Goal: Book appointment/travel/reservation

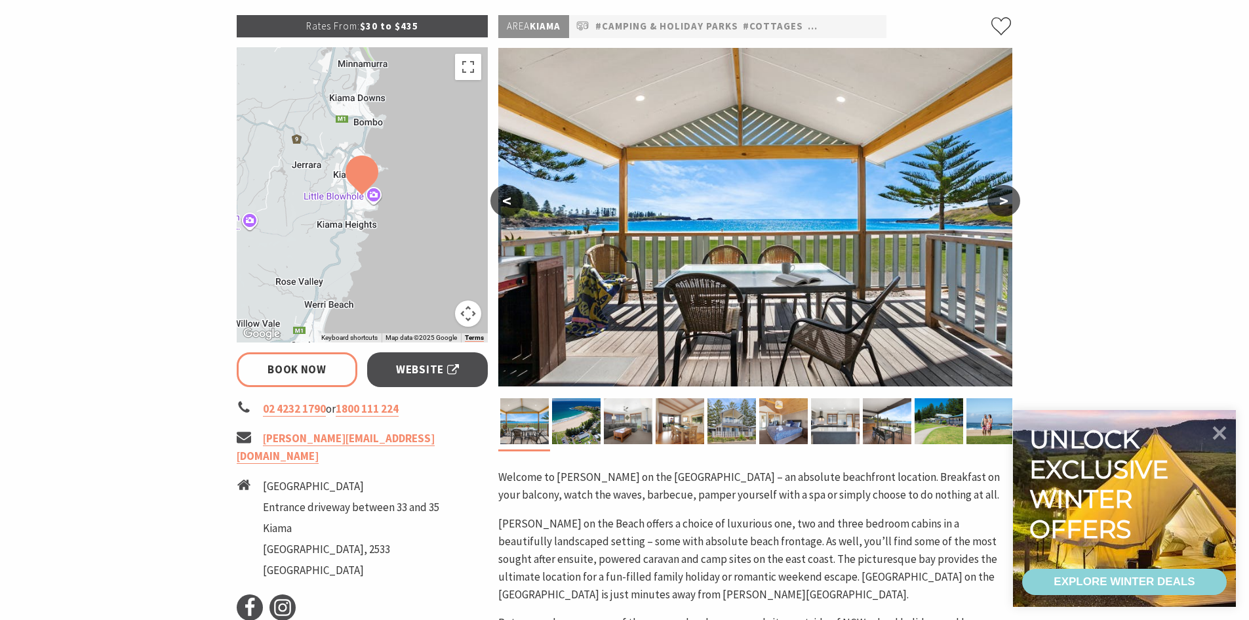
scroll to position [197, 0]
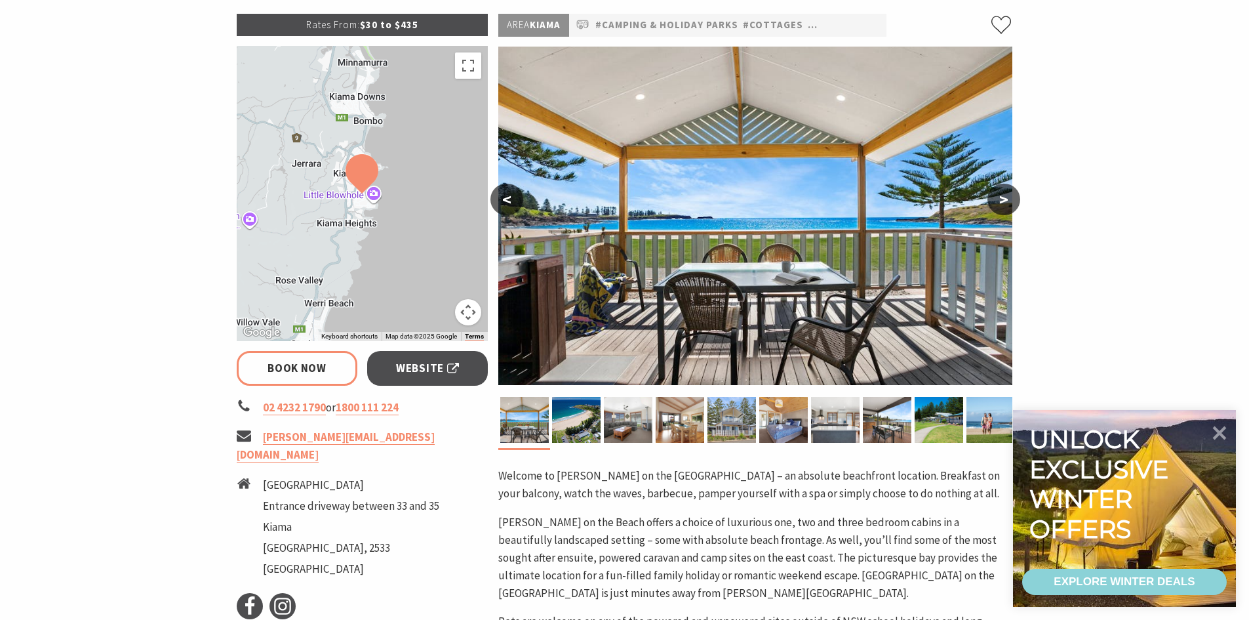
select select "3"
select select "2"
click at [1005, 197] on button ">" at bounding box center [1004, 199] width 33 height 31
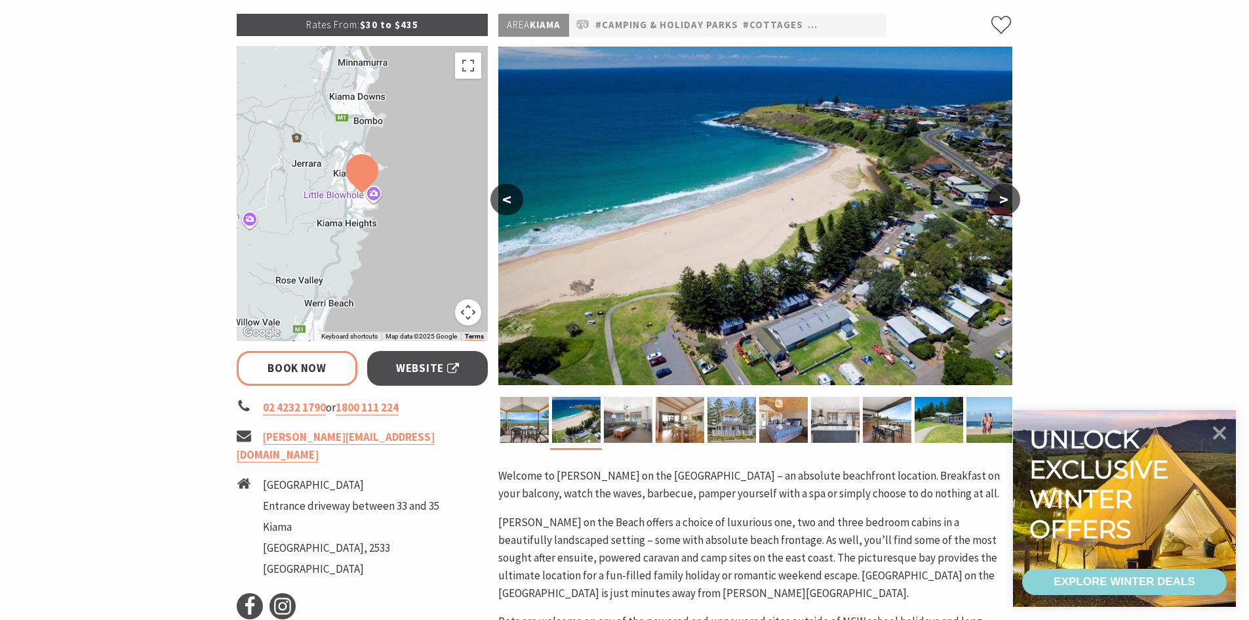
click at [1005, 197] on button ">" at bounding box center [1004, 199] width 33 height 31
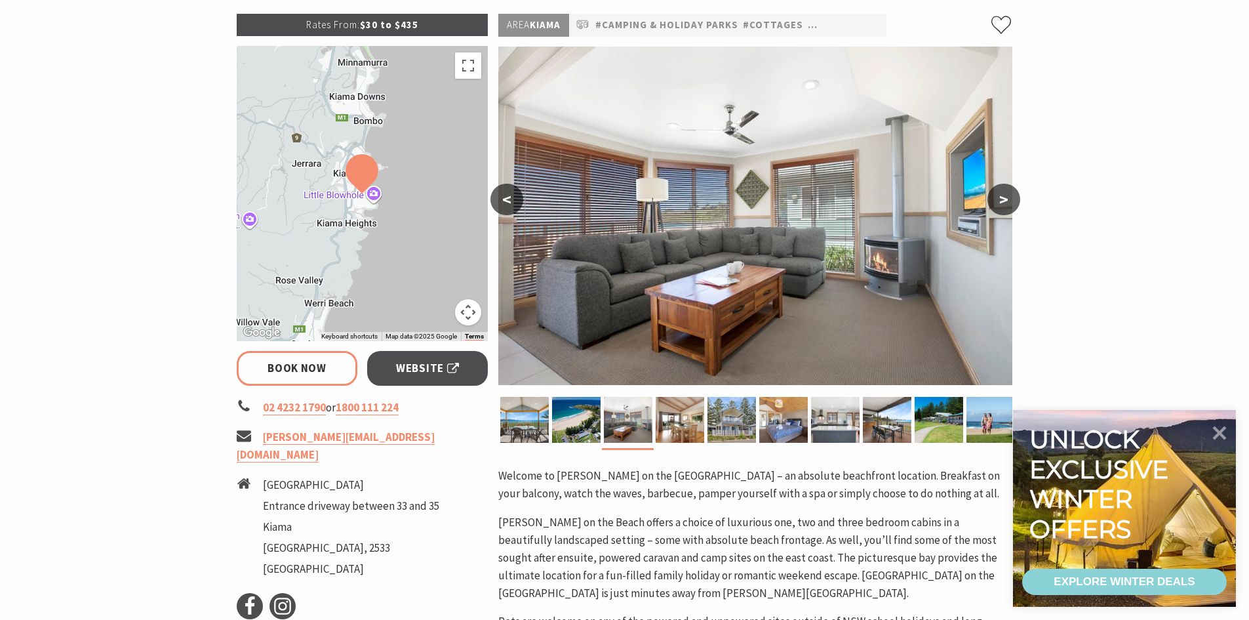
click at [1005, 197] on button ">" at bounding box center [1004, 199] width 33 height 31
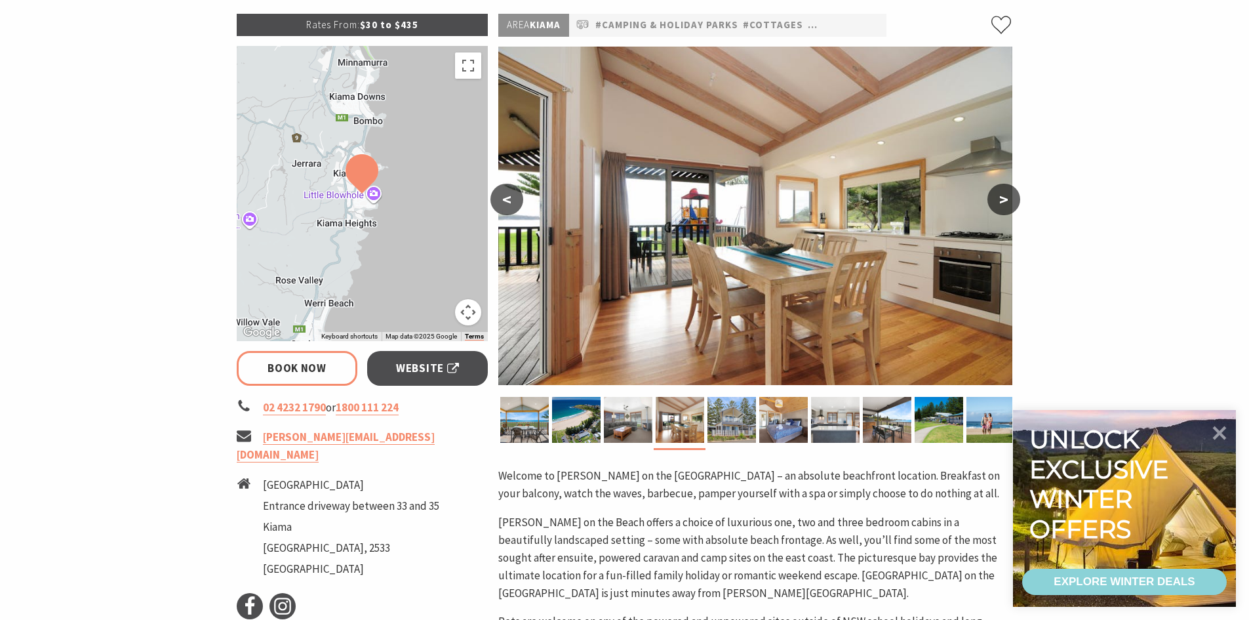
click at [1005, 197] on button ">" at bounding box center [1004, 199] width 33 height 31
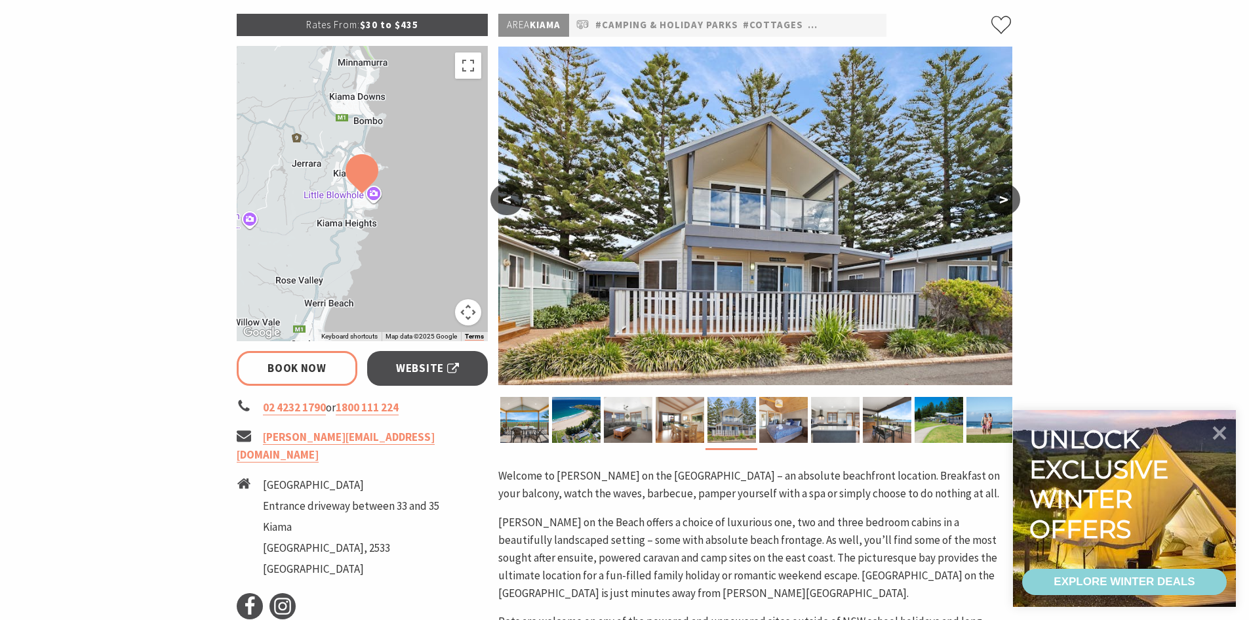
click at [1007, 197] on button ">" at bounding box center [1004, 199] width 33 height 31
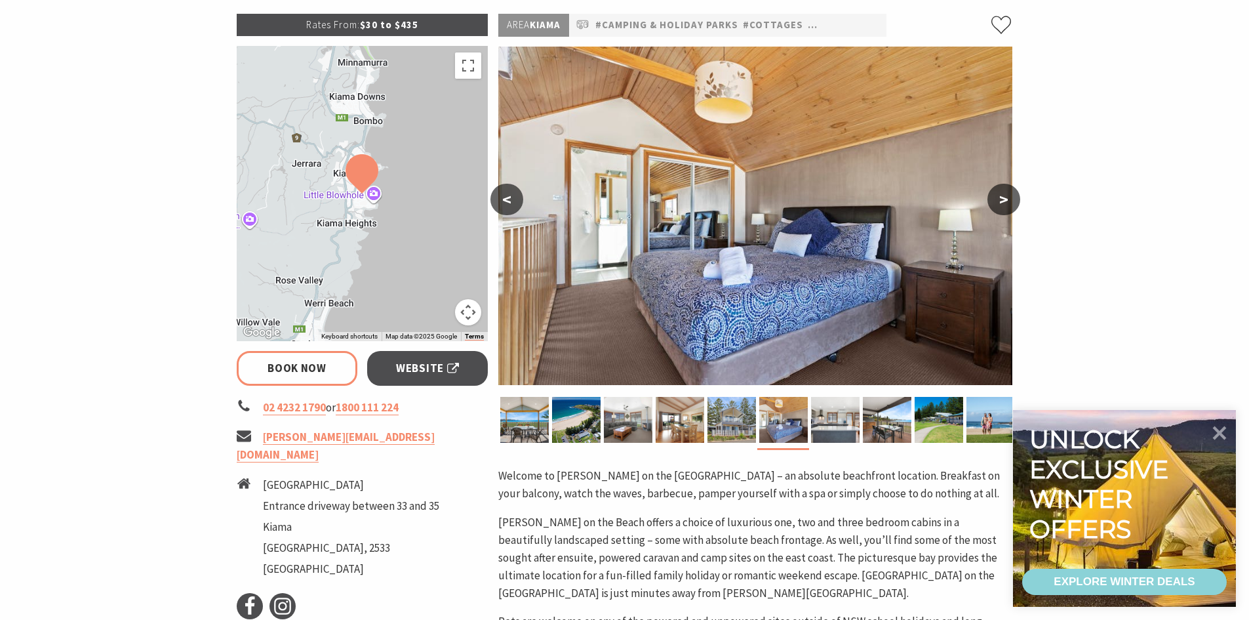
click at [1007, 197] on button ">" at bounding box center [1004, 199] width 33 height 31
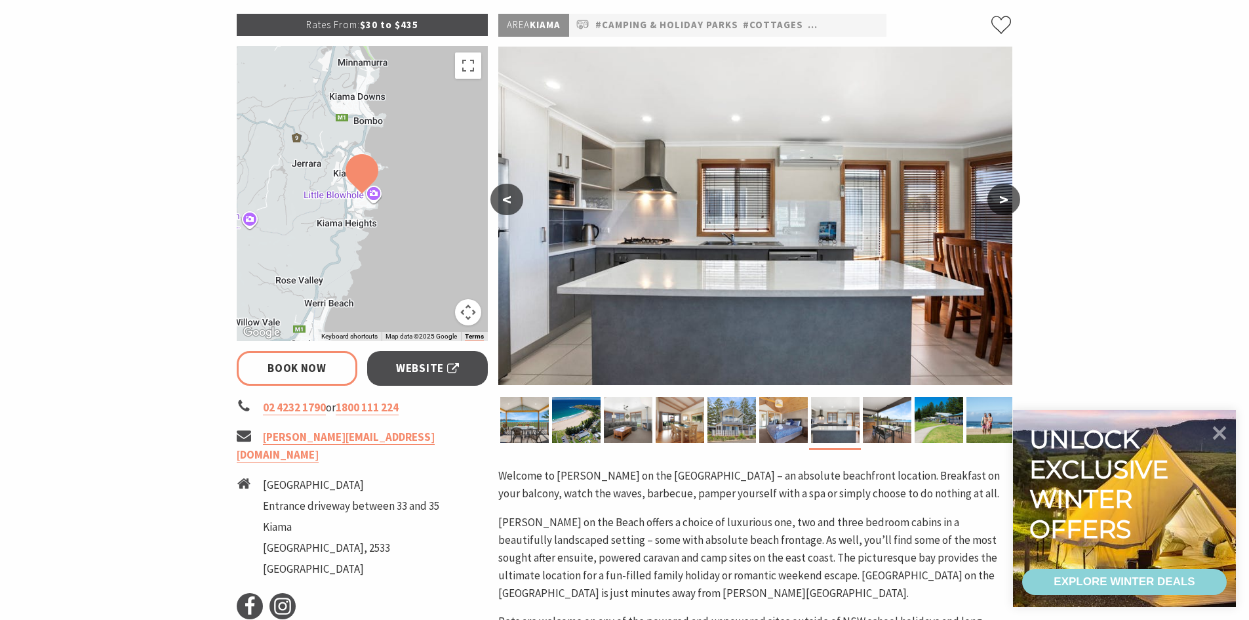
click at [1007, 197] on button ">" at bounding box center [1004, 199] width 33 height 31
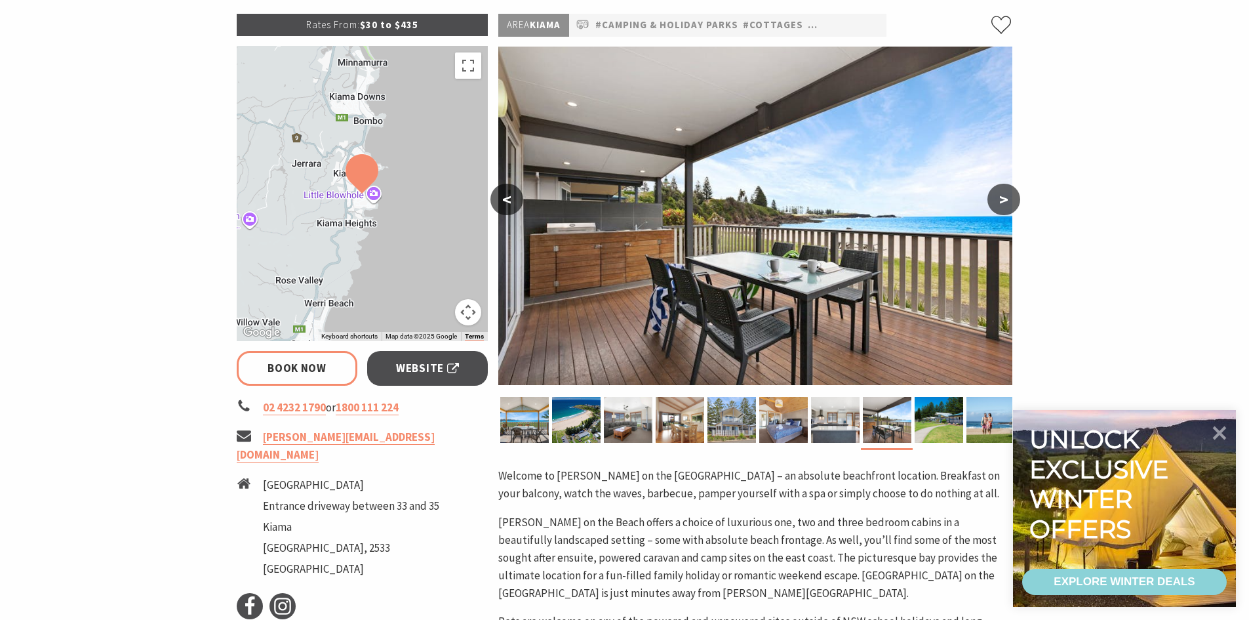
click at [1001, 196] on button ">" at bounding box center [1004, 199] width 33 height 31
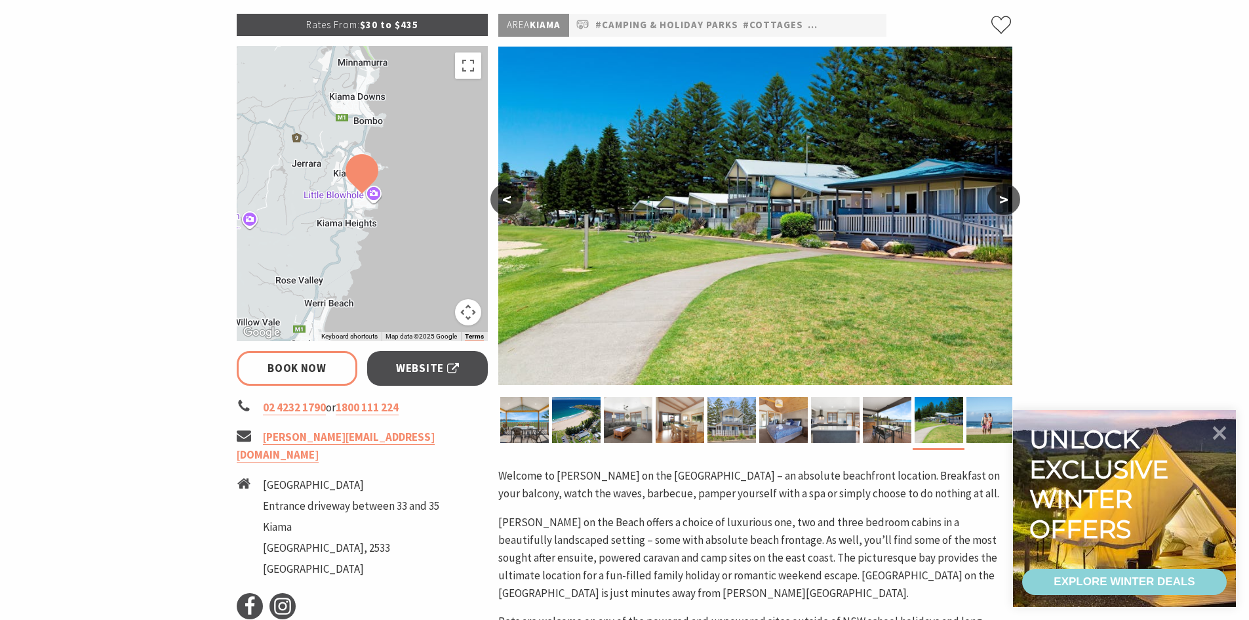
click at [1001, 196] on button ">" at bounding box center [1004, 199] width 33 height 31
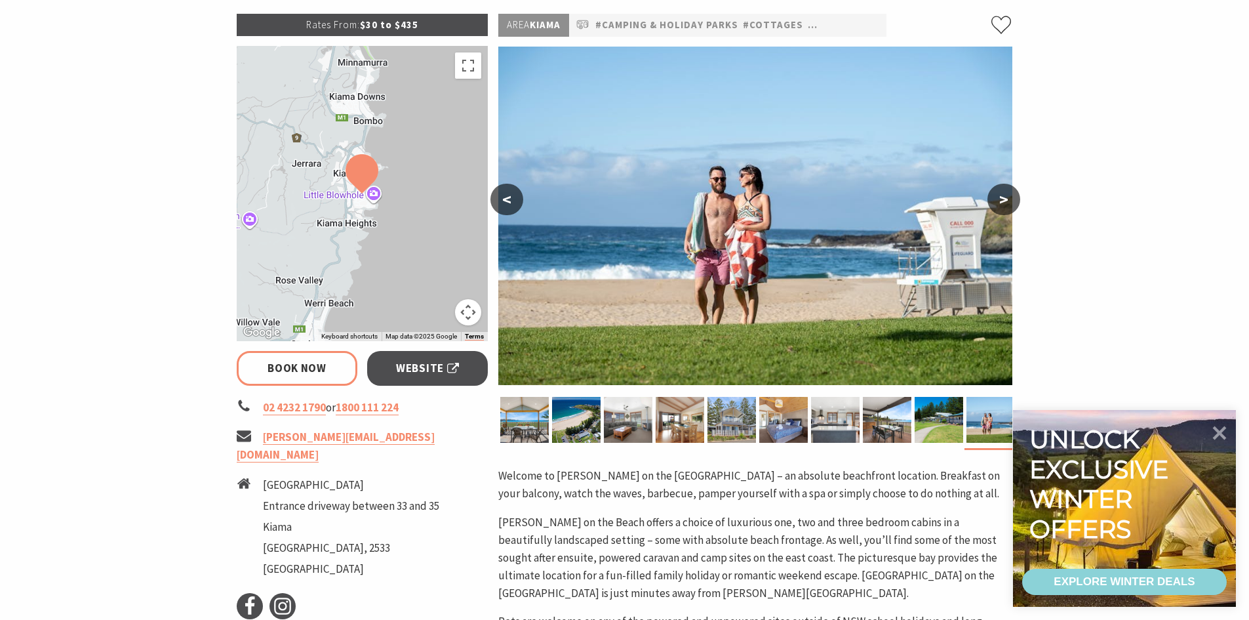
click at [1001, 196] on button ">" at bounding box center [1004, 199] width 33 height 31
click at [1000, 197] on button ">" at bounding box center [1004, 199] width 33 height 31
click at [1002, 200] on button ">" at bounding box center [1004, 199] width 33 height 31
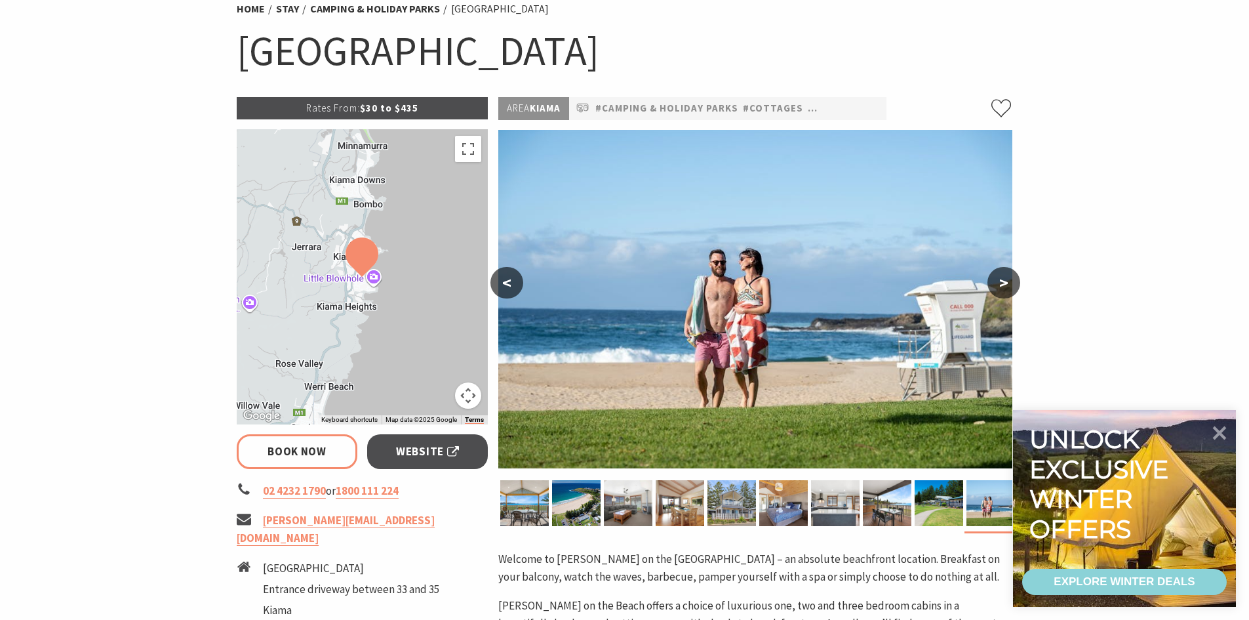
scroll to position [0, 0]
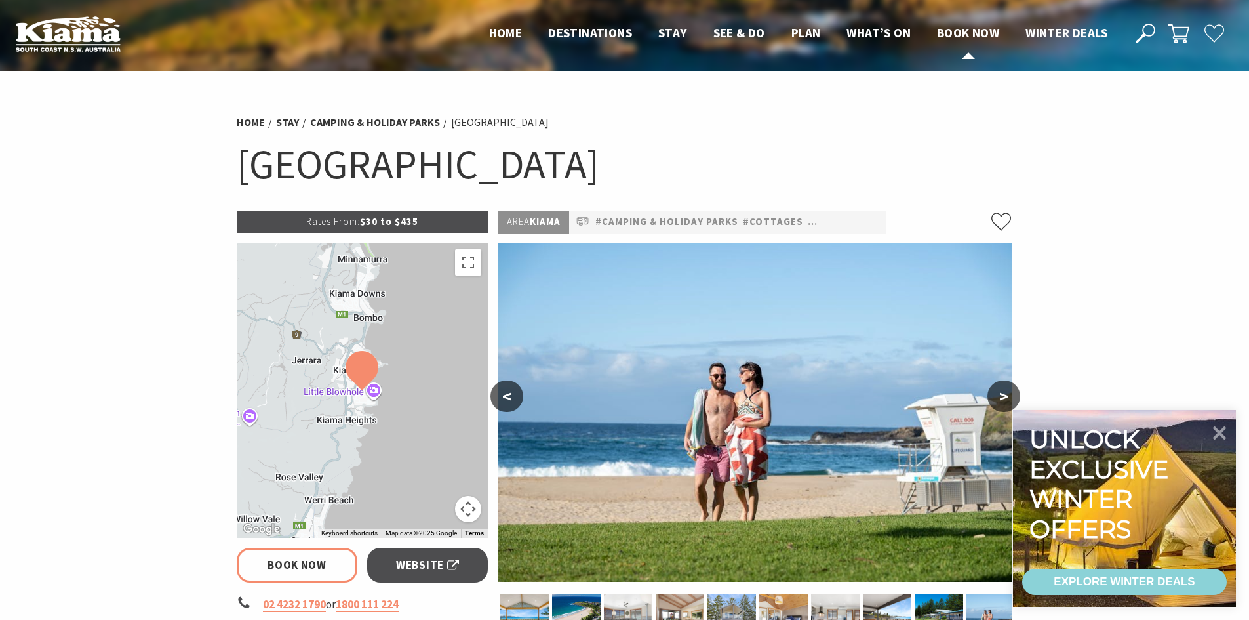
click at [962, 33] on span "Book now" at bounding box center [968, 33] width 62 height 16
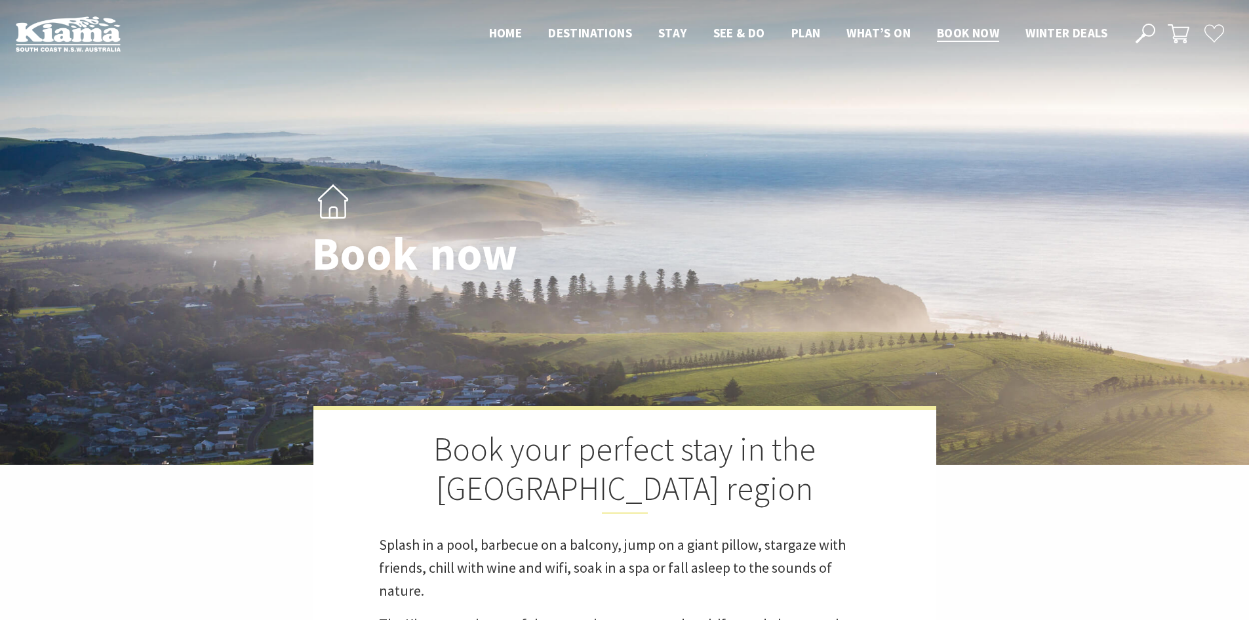
select select "3"
select select "2"
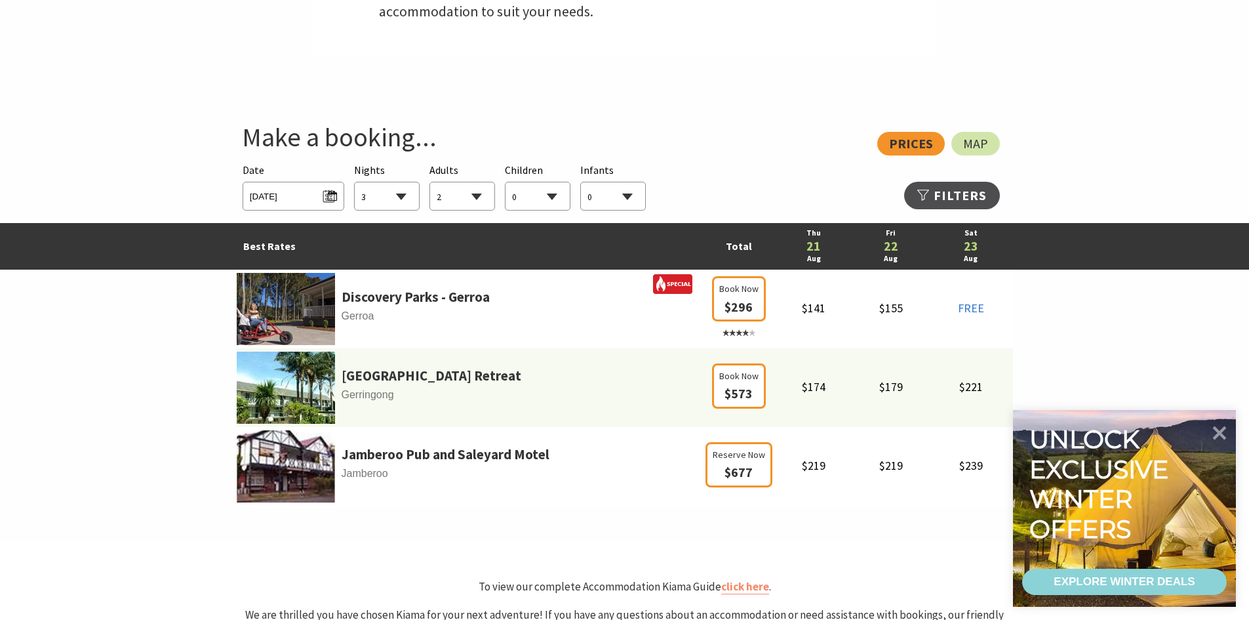
scroll to position [721, 0]
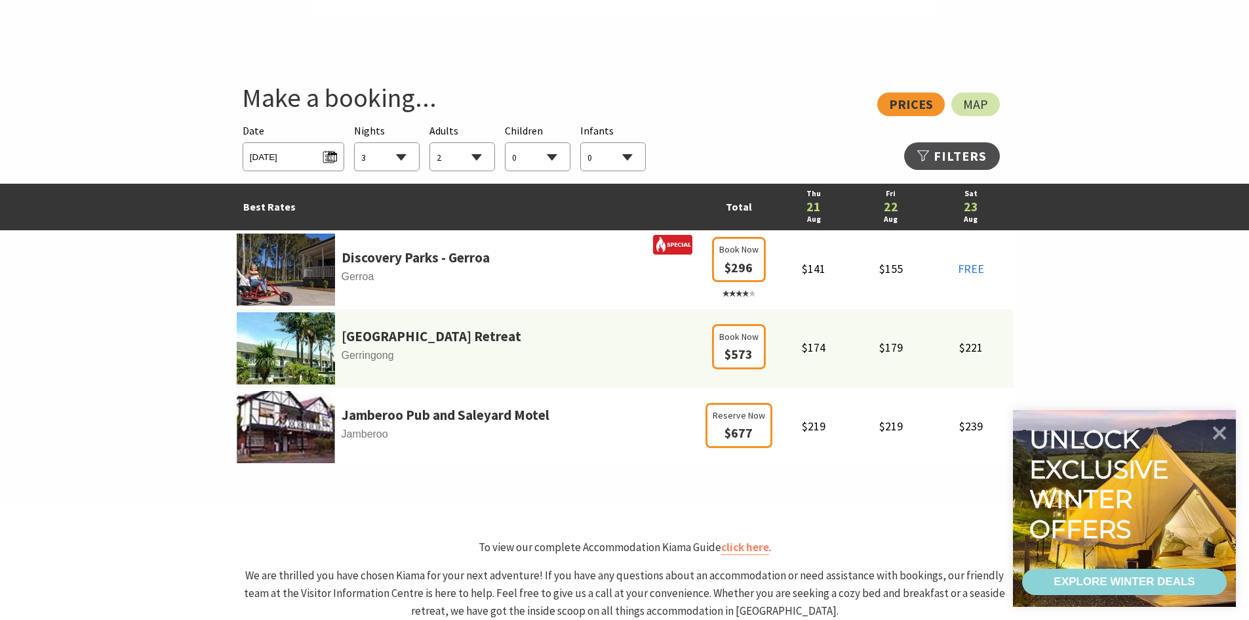
click at [930, 102] on div "View: Prices Map" at bounding box center [618, 104] width 763 height 24
click at [547, 152] on select "0 1 2 3 4 5 6 7 8 9 10 11 12 13 14 15 16 17 18 19 20 21 22 23 24 25 26 27 28 29…" at bounding box center [538, 157] width 64 height 29
select select "2"
click at [506, 143] on select "0 1 2 3 4 5 6 7 8 9 10 11 12 13 14 15 16 17 18 19 20 21 22 23 24 25 26 27 28 29…" at bounding box center [538, 157] width 64 height 29
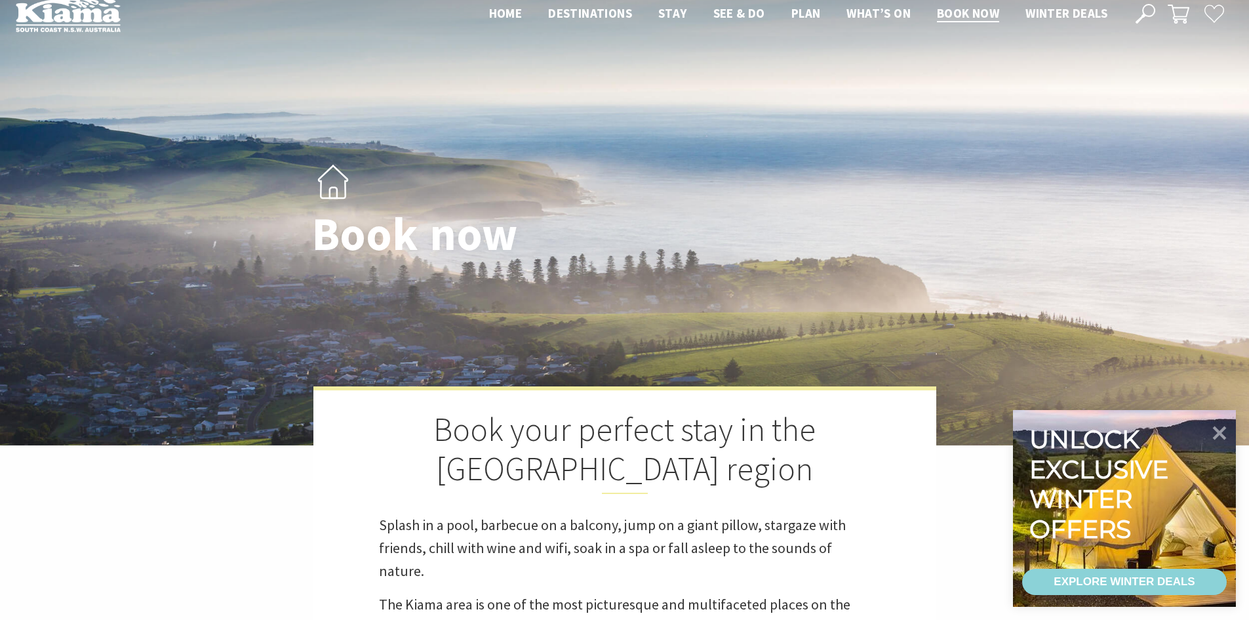
scroll to position [0, 0]
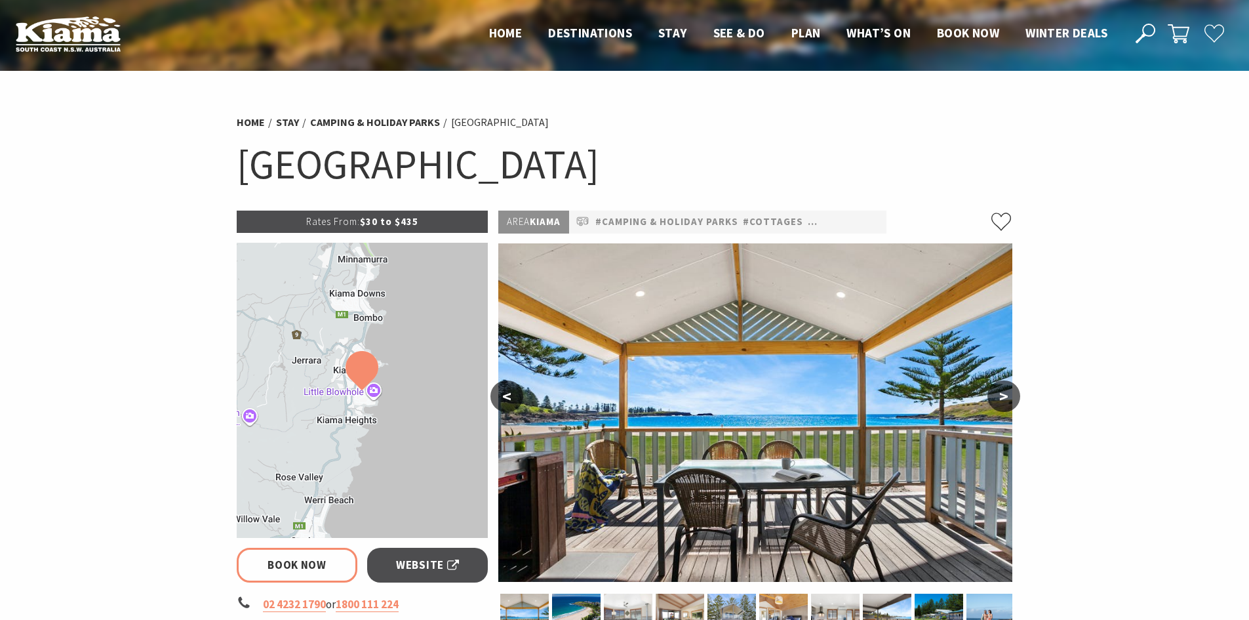
select select "3"
select select "2"
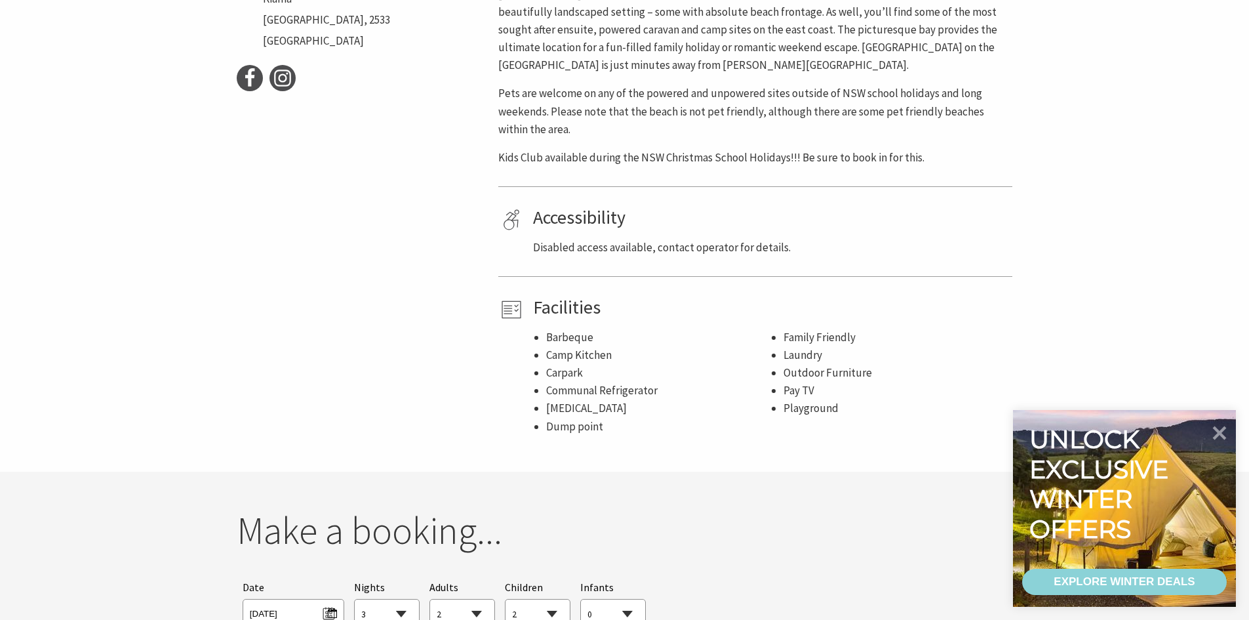
scroll to position [656, 0]
